Goal: Task Accomplishment & Management: Manage account settings

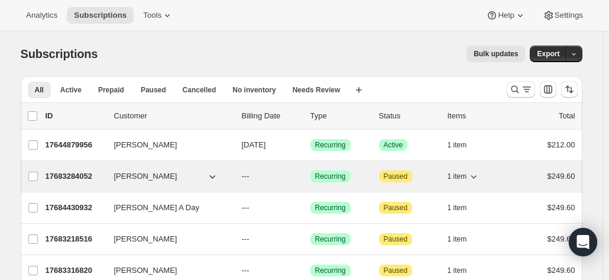
click at [71, 177] on p "17683284052" at bounding box center [75, 176] width 59 height 12
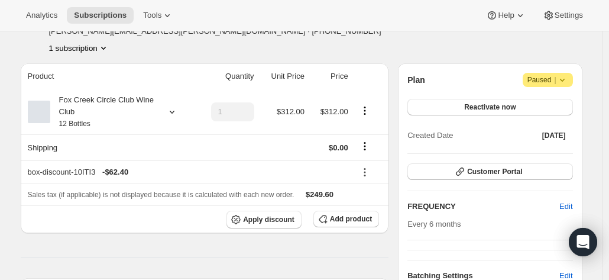
scroll to position [59, 0]
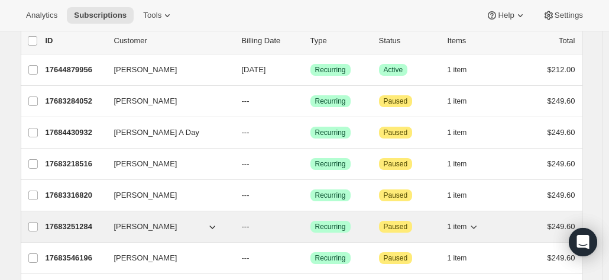
scroll to position [118, 0]
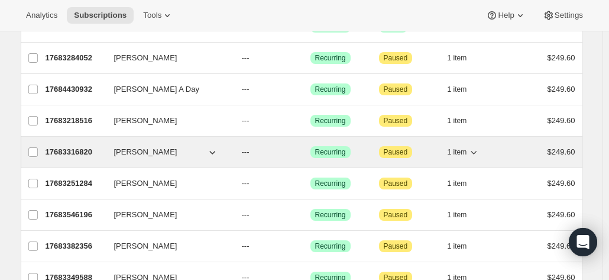
click at [130, 146] on span "[PERSON_NAME]" at bounding box center [145, 152] width 63 height 12
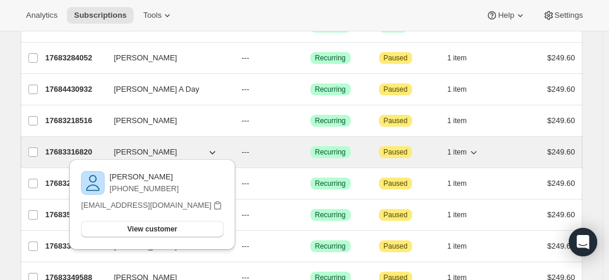
click at [67, 152] on p "17683316820" at bounding box center [75, 152] width 59 height 12
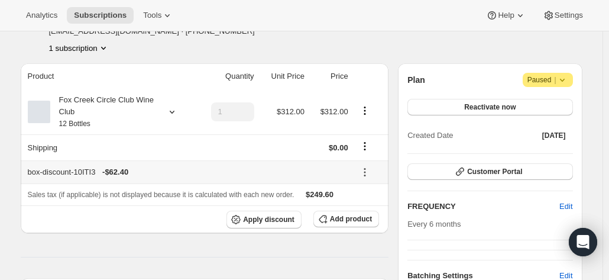
scroll to position [59, 0]
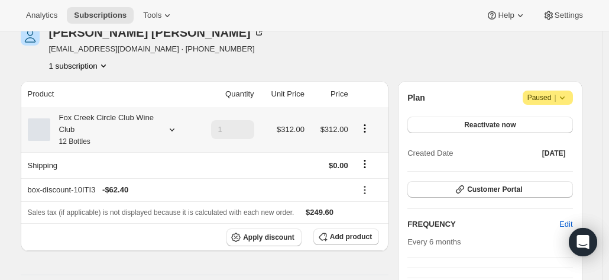
click at [175, 130] on icon at bounding box center [172, 130] width 12 height 12
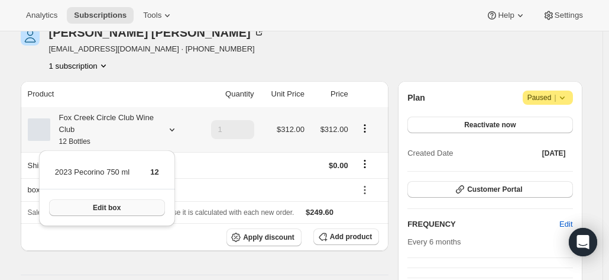
click at [112, 209] on span "Edit box" at bounding box center [107, 207] width 28 height 9
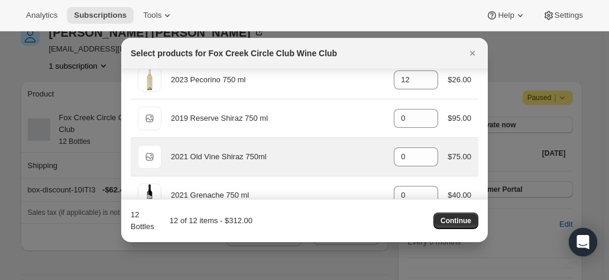
scroll to position [0, 0]
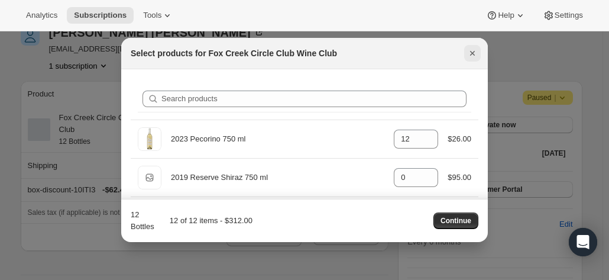
click at [467, 50] on icon "Close" at bounding box center [473, 53] width 12 height 12
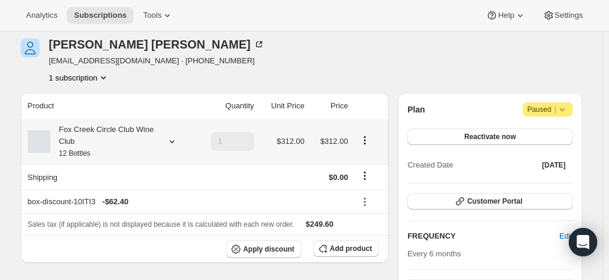
scroll to position [59, 0]
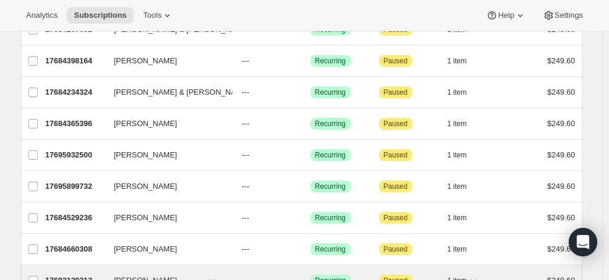
scroll to position [1420, 0]
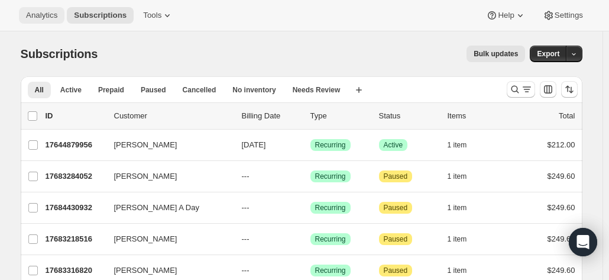
click at [45, 16] on span "Analytics" at bounding box center [41, 15] width 31 height 9
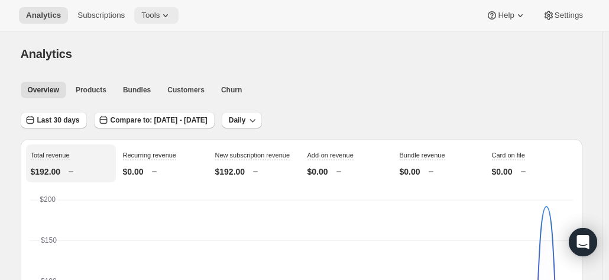
click at [150, 17] on span "Tools" at bounding box center [150, 15] width 18 height 9
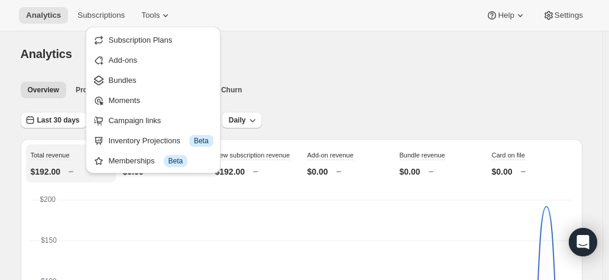
click at [286, 11] on div "Analytics Subscriptions Tools Help Settings" at bounding box center [304, 15] width 609 height 31
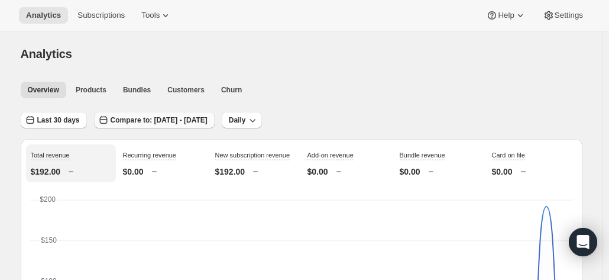
scroll to position [59, 0]
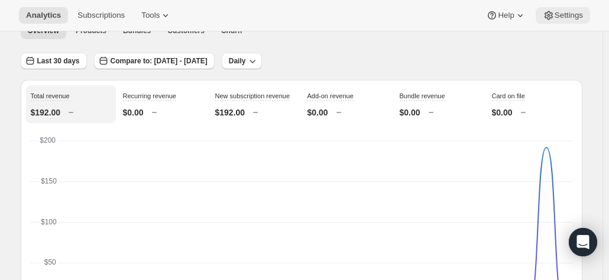
click at [561, 17] on span "Settings" at bounding box center [569, 15] width 28 height 9
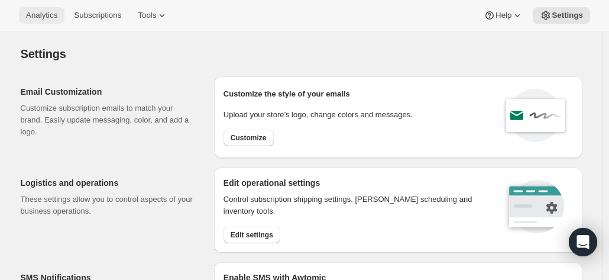
click at [40, 17] on span "Analytics" at bounding box center [41, 15] width 31 height 9
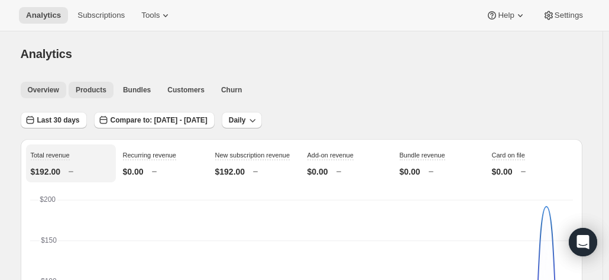
click at [82, 90] on span "Products" at bounding box center [91, 89] width 31 height 9
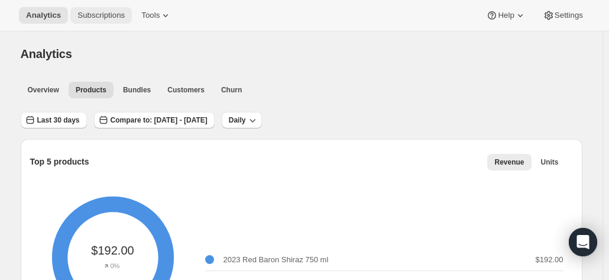
click at [108, 11] on span "Subscriptions" at bounding box center [101, 15] width 47 height 9
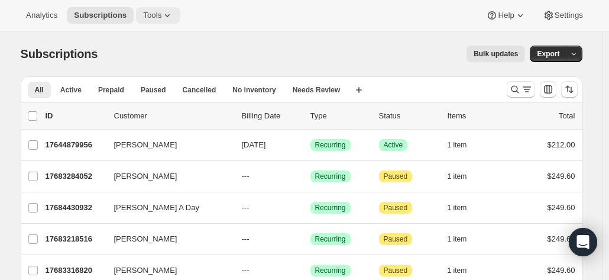
click at [162, 14] on icon at bounding box center [168, 15] width 12 height 12
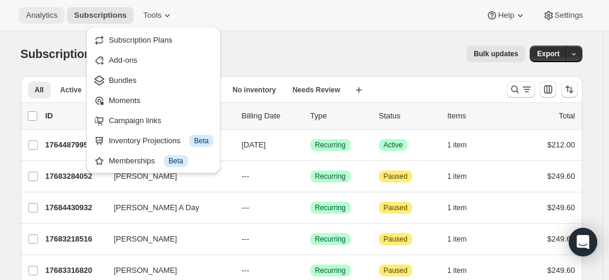
click at [22, 11] on button "Analytics" at bounding box center [42, 15] width 46 height 17
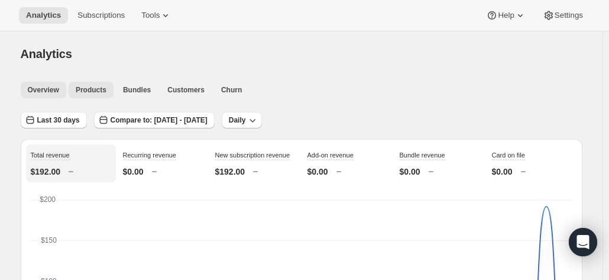
click at [92, 88] on span "Products" at bounding box center [91, 89] width 31 height 9
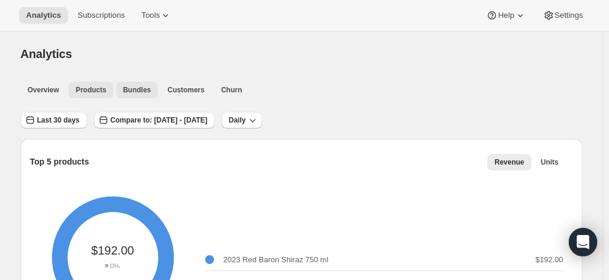
click at [129, 93] on span "Bundles" at bounding box center [137, 89] width 28 height 9
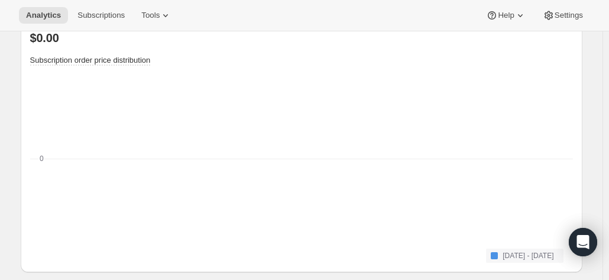
scroll to position [978, 0]
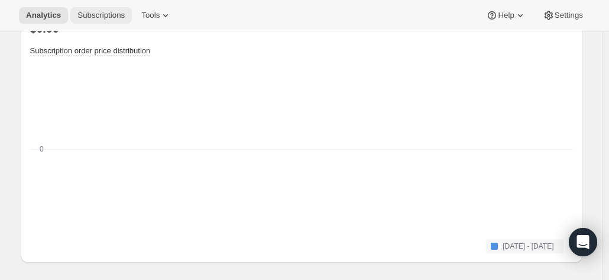
click at [103, 17] on span "Subscriptions" at bounding box center [101, 15] width 47 height 9
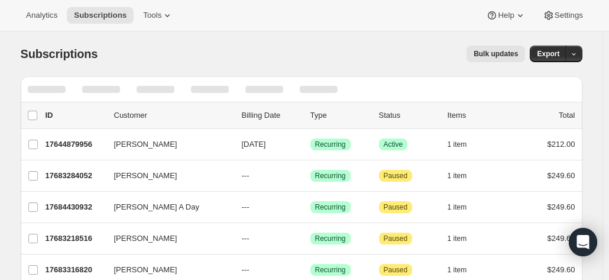
drag, startPoint x: 147, startPoint y: 17, endPoint x: 241, endPoint y: 6, distance: 95.3
click at [241, 6] on div "Analytics Subscriptions Tools Help Settings" at bounding box center [304, 15] width 609 height 31
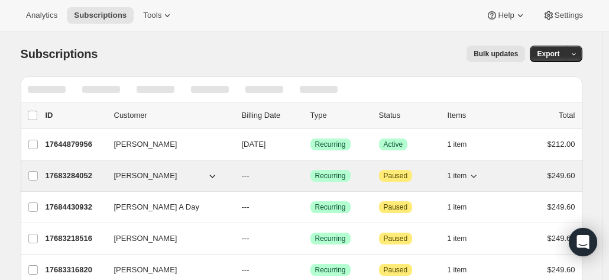
click at [86, 172] on p "17683284052" at bounding box center [75, 176] width 59 height 12
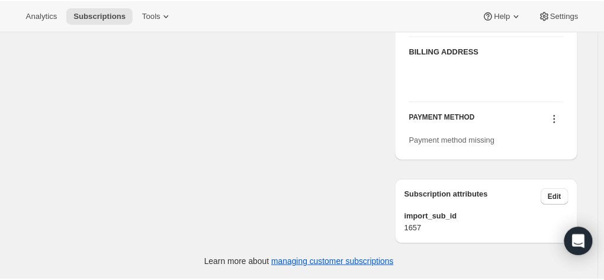
scroll to position [566, 0]
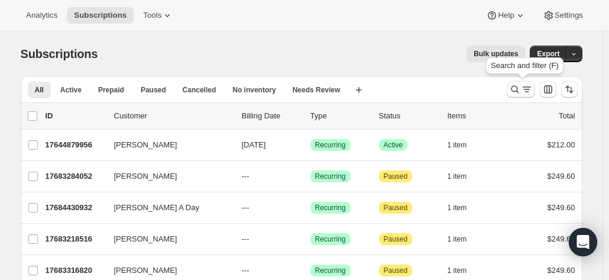
click at [516, 88] on icon "Search and filter results" at bounding box center [515, 89] width 12 height 12
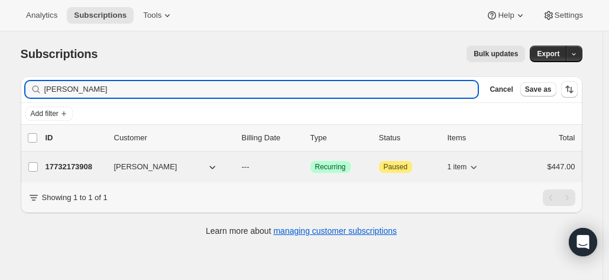
type input "[PERSON_NAME]"
click at [188, 167] on button "[PERSON_NAME]" at bounding box center [166, 166] width 118 height 19
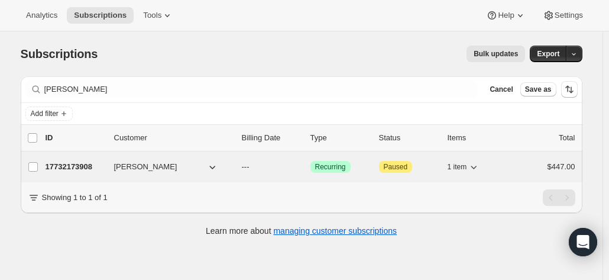
click at [91, 171] on p "17732173908" at bounding box center [75, 167] width 59 height 12
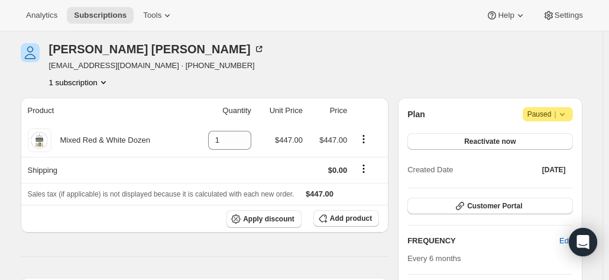
scroll to position [59, 0]
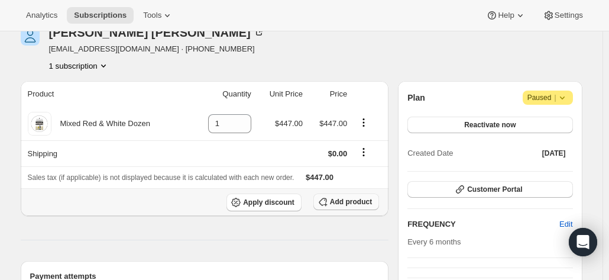
click at [346, 200] on span "Add product" at bounding box center [351, 201] width 42 height 9
click at [266, 198] on span "Apply discount" at bounding box center [268, 202] width 51 height 9
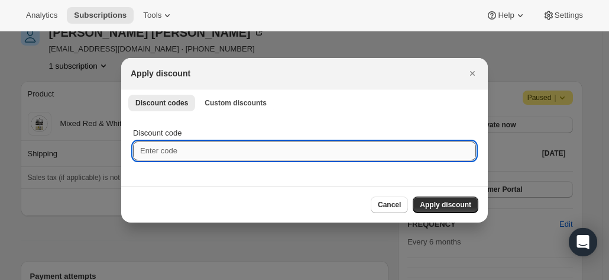
click at [159, 152] on input "Discount code" at bounding box center [304, 150] width 343 height 19
click at [205, 104] on span "Custom discounts" at bounding box center [236, 102] width 62 height 9
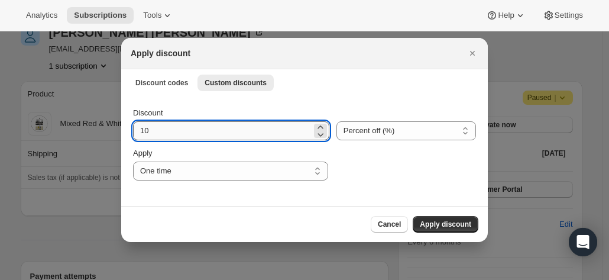
click at [152, 138] on input "10" at bounding box center [222, 130] width 179 height 19
drag, startPoint x: 162, startPoint y: 134, endPoint x: 111, endPoint y: 133, distance: 50.9
click at [193, 133] on input "10" at bounding box center [222, 130] width 179 height 19
click at [315, 127] on icon ":rbd:" at bounding box center [321, 127] width 12 height 12
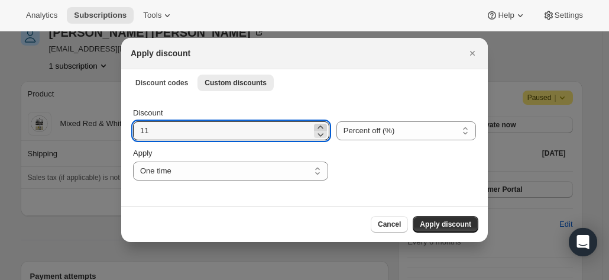
click at [315, 124] on icon ":rbd:" at bounding box center [321, 127] width 12 height 12
type input "15"
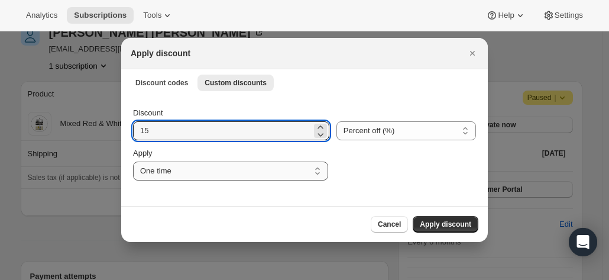
click at [219, 176] on select "One time Specify instances... Indefinitely" at bounding box center [230, 171] width 195 height 19
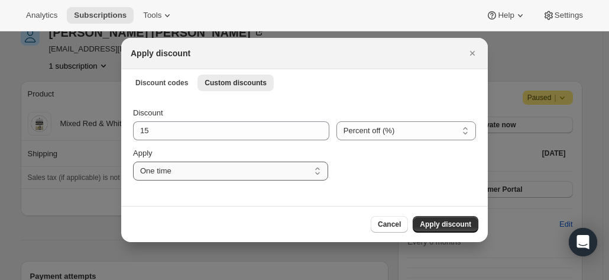
select select "indefinitely"
click at [133, 162] on select "One time Specify instances... Indefinitely" at bounding box center [230, 171] width 195 height 19
click at [431, 228] on span "Apply discount" at bounding box center [445, 224] width 51 height 9
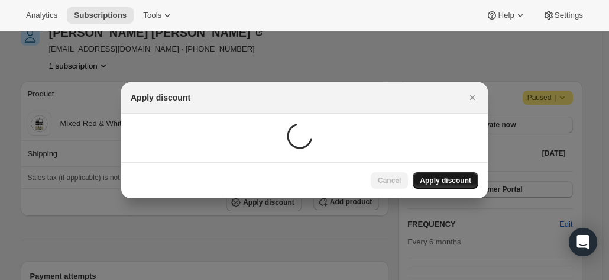
scroll to position [59, 0]
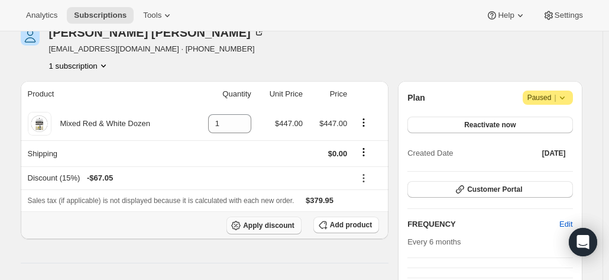
click at [263, 225] on span "Apply discount" at bounding box center [268, 225] width 51 height 9
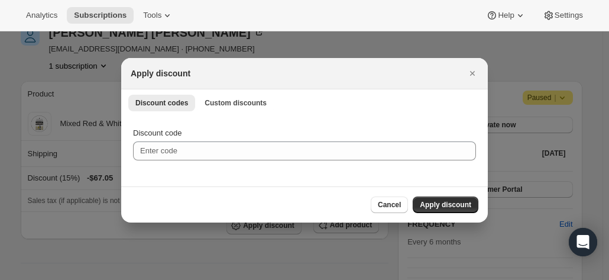
scroll to position [0, 0]
click at [225, 105] on span "Custom discounts" at bounding box center [236, 102] width 62 height 9
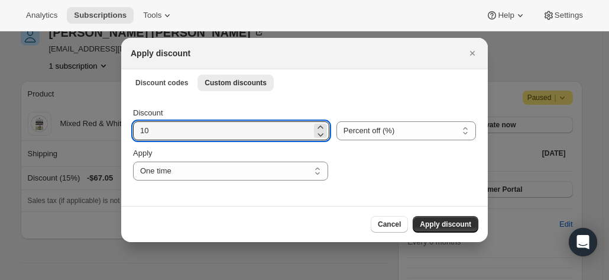
drag, startPoint x: 172, startPoint y: 130, endPoint x: 116, endPoint y: 129, distance: 55.6
type input "20"
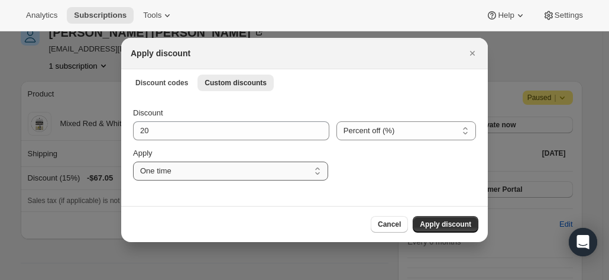
click at [186, 172] on select "One time Specify instances... Indefinitely" at bounding box center [230, 171] width 195 height 19
select select "indefinitely"
click at [133, 162] on select "One time Specify instances... Indefinitely" at bounding box center [230, 171] width 195 height 19
click at [451, 222] on span "Apply discount" at bounding box center [445, 224] width 51 height 9
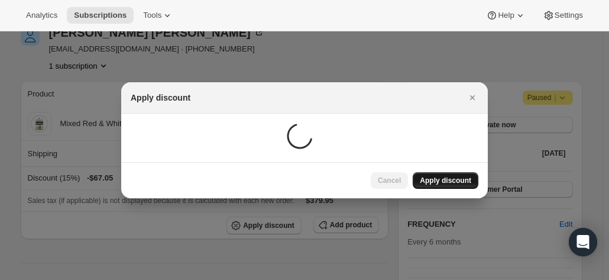
scroll to position [59, 0]
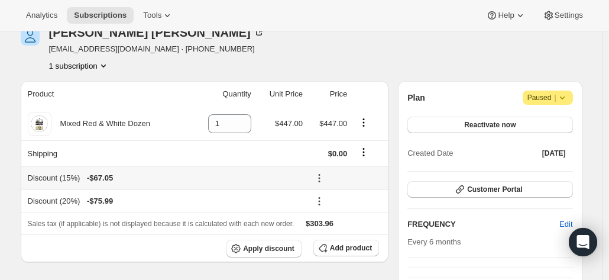
click at [325, 176] on icon at bounding box center [320, 178] width 12 height 12
drag, startPoint x: 345, startPoint y: 217, endPoint x: 337, endPoint y: 212, distance: 9.0
click at [345, 217] on span "Remove" at bounding box center [350, 219] width 28 height 9
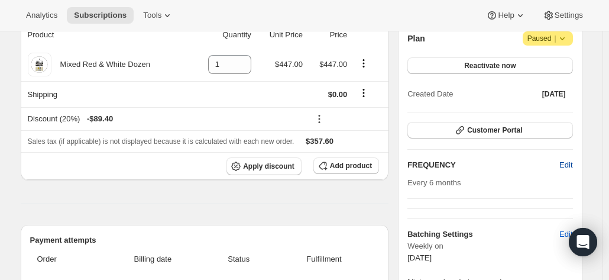
click at [573, 160] on span "Edit" at bounding box center [566, 165] width 13 height 12
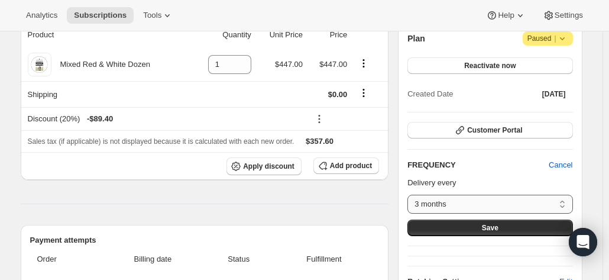
click at [434, 204] on select "3 months 4 months 6 months Custom..." at bounding box center [490, 204] width 165 height 19
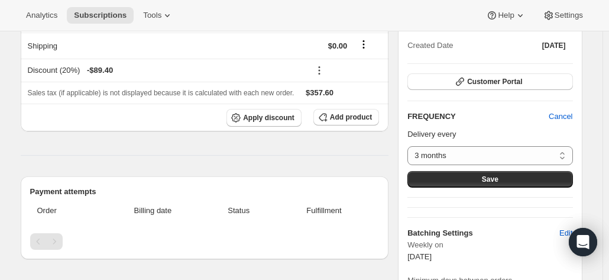
scroll to position [178, 0]
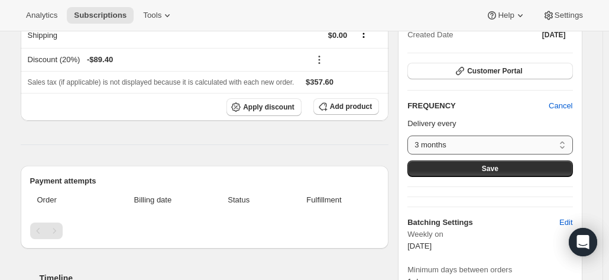
click at [450, 143] on select "3 months 4 months 6 months Custom..." at bounding box center [490, 145] width 165 height 19
click at [510, 108] on h2 "FREQUENCY" at bounding box center [478, 106] width 141 height 12
click at [467, 145] on select "3 months 4 months 6 months Custom..." at bounding box center [490, 145] width 165 height 19
click at [431, 156] on div "Delivery every 3 months 4 months 6 months Custom... 3 months Save" at bounding box center [490, 147] width 165 height 59
click at [428, 144] on select "3 months 4 months 6 months Custom..." at bounding box center [490, 145] width 165 height 19
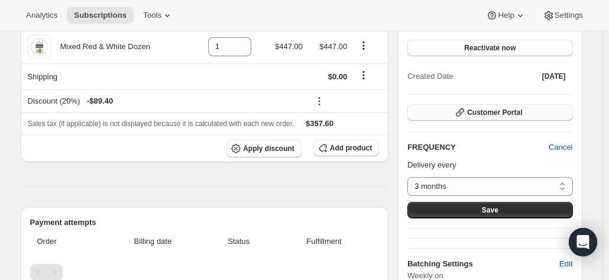
scroll to position [118, 0]
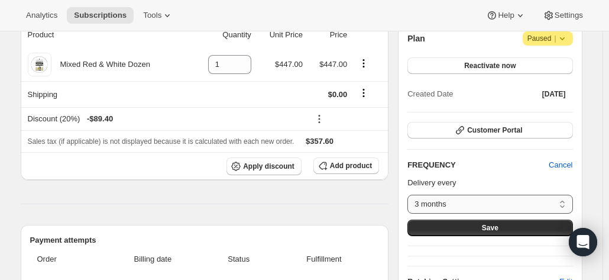
click at [424, 200] on select "3 months 4 months 6 months Custom..." at bounding box center [490, 204] width 165 height 19
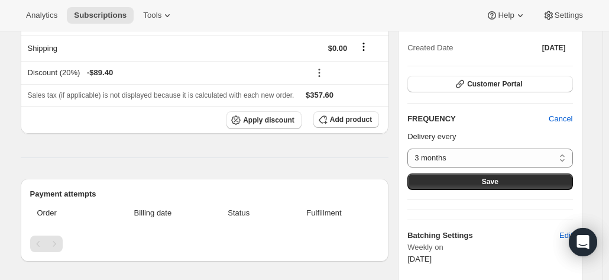
scroll to position [237, 0]
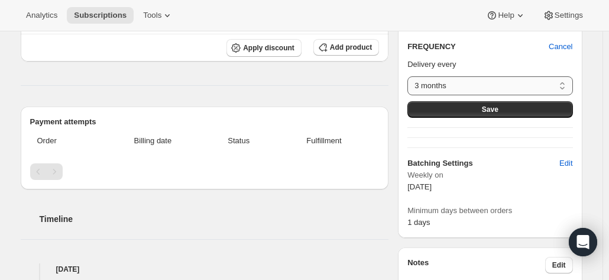
click at [424, 82] on select "3 months 4 months 6 months Custom..." at bounding box center [490, 85] width 165 height 19
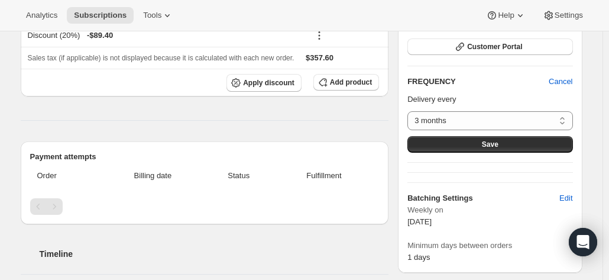
scroll to position [178, 0]
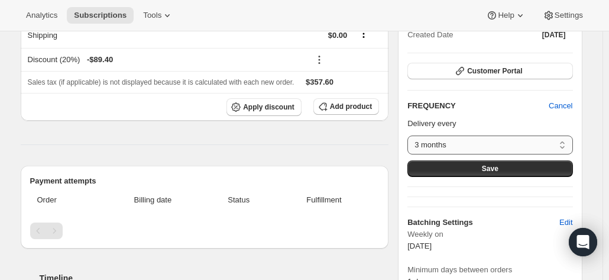
click at [424, 150] on select "3 months 4 months 6 months Custom..." at bounding box center [490, 145] width 165 height 19
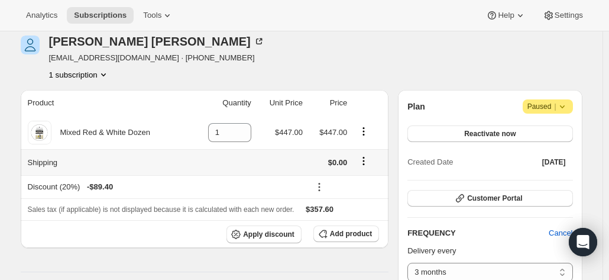
scroll to position [0, 0]
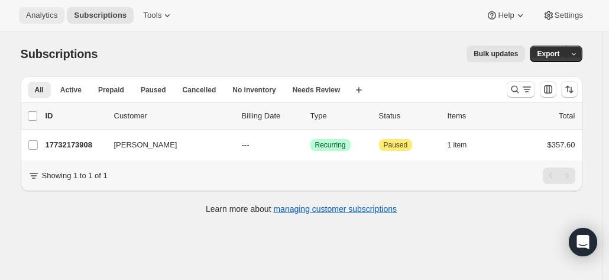
click at [41, 16] on span "Analytics" at bounding box center [41, 15] width 31 height 9
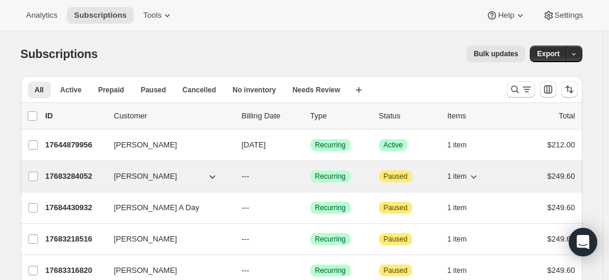
click at [136, 175] on span "[PERSON_NAME]" at bounding box center [145, 176] width 63 height 12
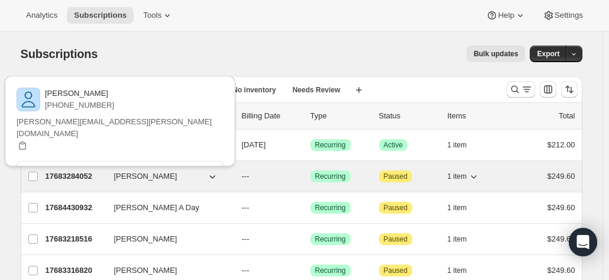
click at [69, 172] on p "17683284052" at bounding box center [75, 176] width 59 height 12
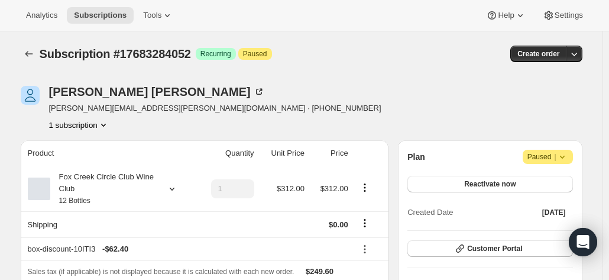
scroll to position [118, 0]
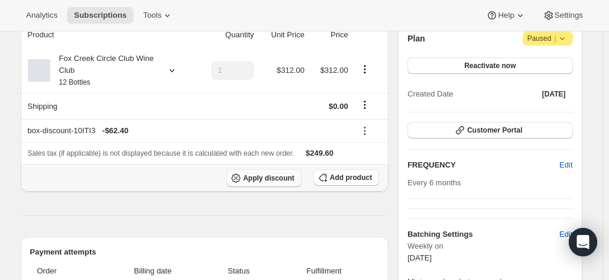
click at [257, 172] on button "Apply discount" at bounding box center [264, 178] width 75 height 18
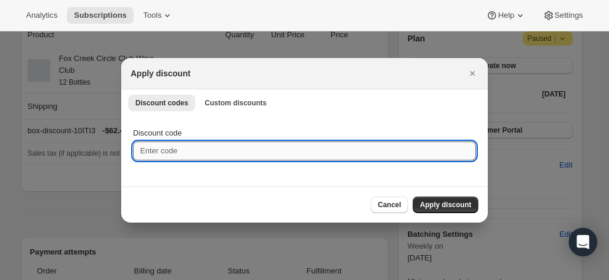
click at [194, 150] on input "Discount code" at bounding box center [304, 150] width 343 height 19
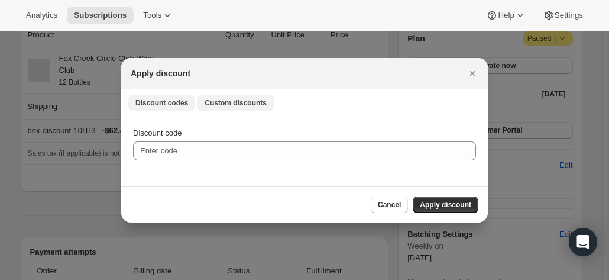
click at [213, 107] on span "Custom discounts" at bounding box center [236, 102] width 62 height 9
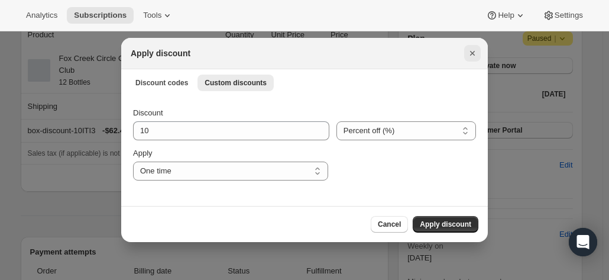
click at [466, 53] on button "Close" at bounding box center [472, 53] width 17 height 17
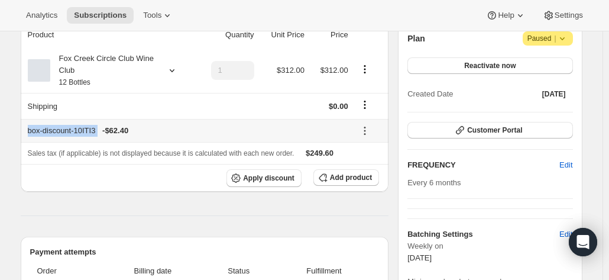
drag, startPoint x: 135, startPoint y: 131, endPoint x: 24, endPoint y: 136, distance: 111.3
click at [24, 136] on th "box-discount-10ITI3 - $62.40" at bounding box center [186, 130] width 331 height 23
click at [120, 130] on span "- $62.40" at bounding box center [115, 131] width 26 height 12
click at [259, 175] on span "Apply discount" at bounding box center [268, 177] width 51 height 9
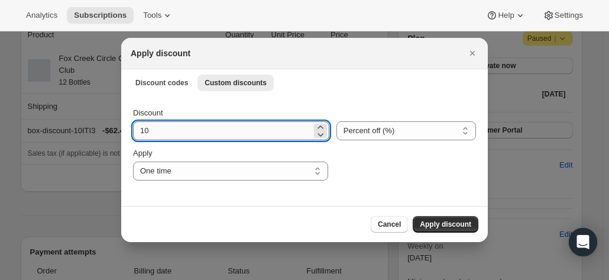
click at [196, 134] on input "10" at bounding box center [222, 130] width 179 height 19
drag, startPoint x: 198, startPoint y: 134, endPoint x: 123, endPoint y: 134, distance: 75.1
click at [123, 134] on div "Discount 10 Percent off (%) Amount off ($) Percent off (%) Apply One time Speci…" at bounding box center [304, 150] width 367 height 111
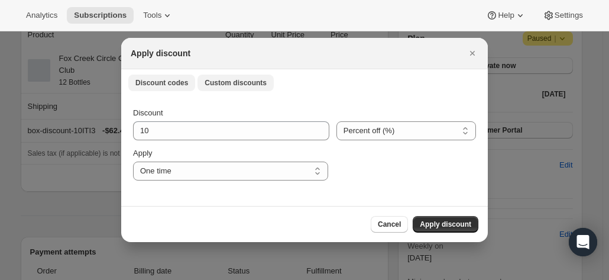
click at [160, 87] on button "Discount codes" at bounding box center [161, 83] width 67 height 17
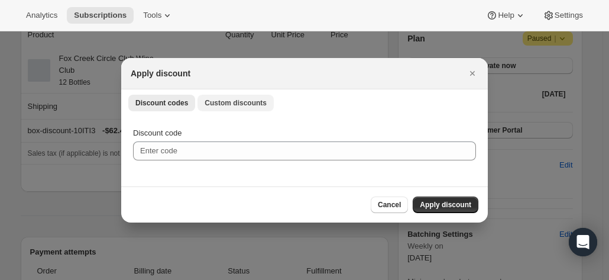
click at [207, 106] on span "Custom discounts" at bounding box center [236, 102] width 62 height 9
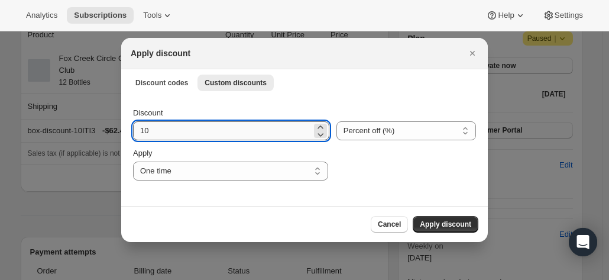
click at [162, 127] on input "10" at bounding box center [222, 130] width 179 height 19
click at [327, 96] on div "Discount 10 Percent off (%) Amount off ($) Percent off (%) Apply One time Speci…" at bounding box center [304, 150] width 367 height 111
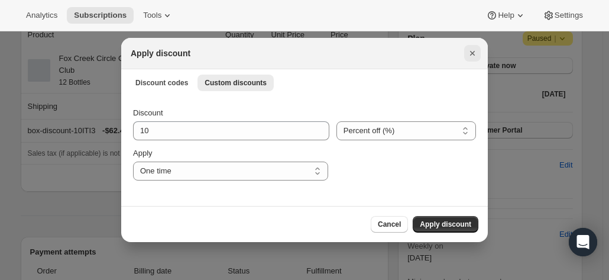
click at [476, 53] on icon "Close" at bounding box center [473, 53] width 12 height 12
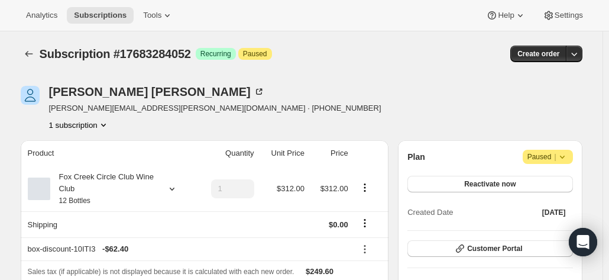
scroll to position [118, 0]
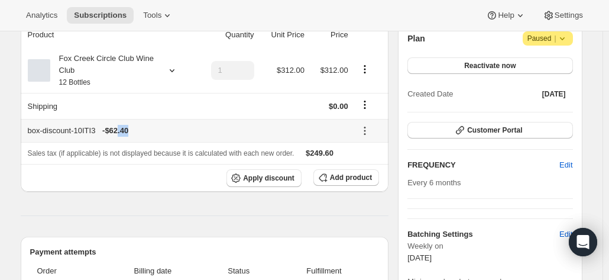
drag, startPoint x: 153, startPoint y: 137, endPoint x: 146, endPoint y: 134, distance: 6.9
click at [134, 132] on th "box-discount-10ITI3 - $62.40" at bounding box center [186, 130] width 331 height 23
click at [175, 137] on th "box-discount-10ITI3 - $62.40" at bounding box center [186, 130] width 331 height 23
drag, startPoint x: 595, startPoint y: 112, endPoint x: 527, endPoint y: 120, distance: 69.1
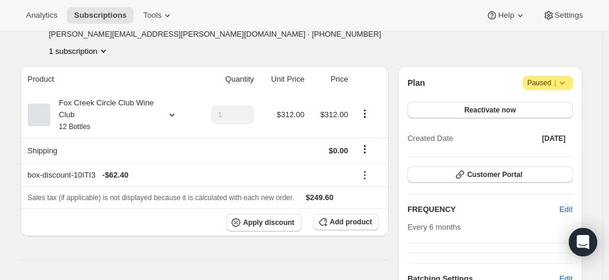
scroll to position [59, 0]
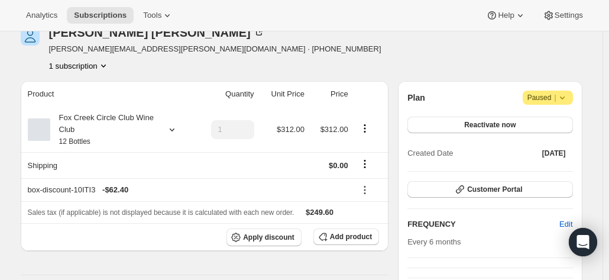
click at [354, 235] on span "Add product" at bounding box center [351, 236] width 42 height 9
